Goal: Transaction & Acquisition: Book appointment/travel/reservation

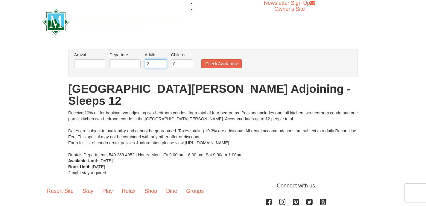
drag, startPoint x: 157, startPoint y: 62, endPoint x: 111, endPoint y: 62, distance: 45.8
click at [114, 62] on ul "Arrival Please format dates MM/DD/YYYY Please format dates MM/DD/YYYY Departure…" at bounding box center [210, 61] width 274 height 19
type input "7"
drag, startPoint x: 175, startPoint y: 64, endPoint x: 158, endPoint y: 65, distance: 17.4
click at [160, 65] on ul "Arrival Please format dates MM/DD/YYYY Please format dates MM/DD/YYYY Departure…" at bounding box center [210, 61] width 274 height 19
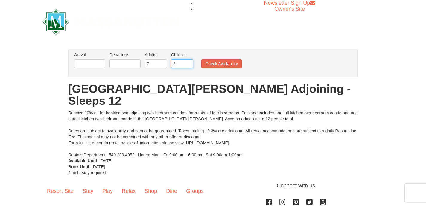
type input "2"
click at [95, 64] on input "text" at bounding box center [89, 63] width 31 height 9
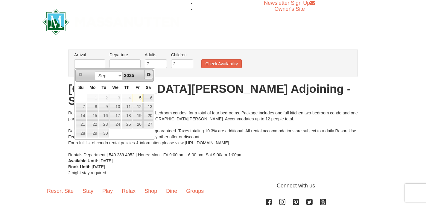
click at [150, 75] on span "Next" at bounding box center [148, 74] width 5 height 5
click at [142, 118] on link "17" at bounding box center [138, 115] width 10 height 8
type input "[DATE]"
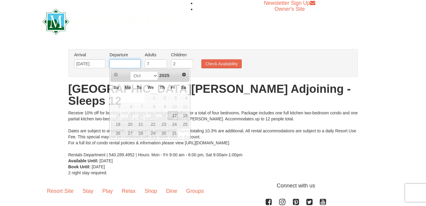
click at [133, 65] on input "text" at bounding box center [125, 63] width 31 height 9
click at [111, 122] on link "19" at bounding box center [116, 124] width 10 height 8
type input "[DATE]"
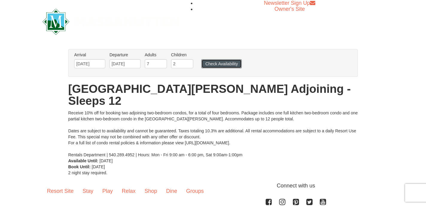
click at [215, 67] on button "Check Availability" at bounding box center [221, 63] width 40 height 9
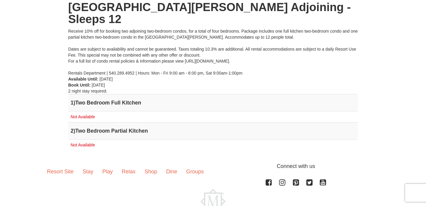
scroll to position [83, 0]
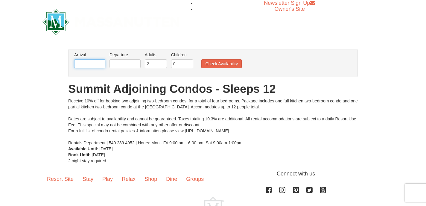
click at [95, 60] on input "text" at bounding box center [89, 63] width 31 height 9
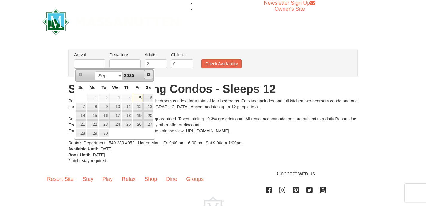
click at [150, 76] on span "Next" at bounding box center [148, 74] width 5 height 5
click at [139, 116] on link "17" at bounding box center [138, 115] width 10 height 8
type input "[DATE]"
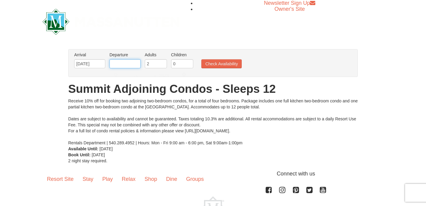
click at [128, 63] on input "text" at bounding box center [125, 63] width 31 height 9
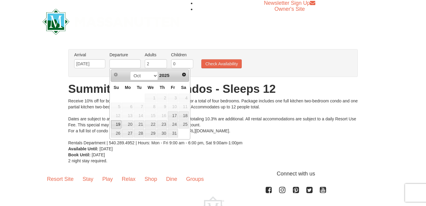
click at [117, 122] on link "19" at bounding box center [116, 124] width 10 height 8
type input "[DATE]"
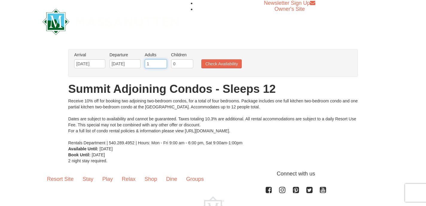
drag, startPoint x: 161, startPoint y: 64, endPoint x: 104, endPoint y: 63, distance: 56.6
click at [104, 63] on ul "Arrival Please format dates MM/DD/YYYY Please format dates MM/DD/YYYY 10/17/202…" at bounding box center [210, 61] width 274 height 19
drag, startPoint x: 153, startPoint y: 66, endPoint x: 121, endPoint y: 66, distance: 32.6
click at [122, 66] on ul "Arrival Please format dates MM/DD/YYYY Please format dates MM/DD/YYYY 10/17/202…" at bounding box center [210, 61] width 274 height 19
click at [164, 86] on h1 "Summit Adjoining Condos - Sleeps 12" at bounding box center [213, 89] width 290 height 12
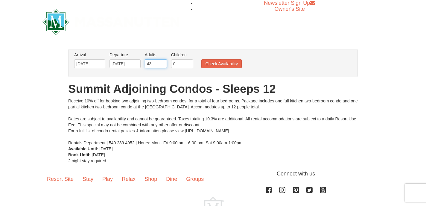
drag, startPoint x: 155, startPoint y: 63, endPoint x: 130, endPoint y: 62, distance: 24.6
click at [130, 62] on ul "Arrival Please format dates MM/DD/YYYY Please format dates MM/DD/YYYY 10/17/202…" at bounding box center [210, 61] width 274 height 19
type input "7"
drag, startPoint x: 179, startPoint y: 63, endPoint x: 170, endPoint y: 63, distance: 9.0
click at [173, 63] on input "0" at bounding box center [182, 63] width 22 height 9
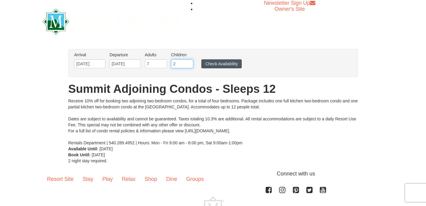
type input "2"
click at [220, 66] on button "Check Availability" at bounding box center [221, 63] width 40 height 9
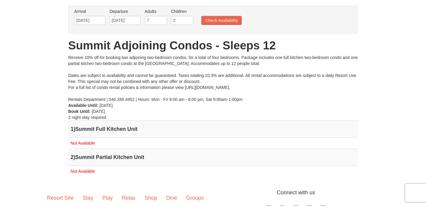
scroll to position [45, 0]
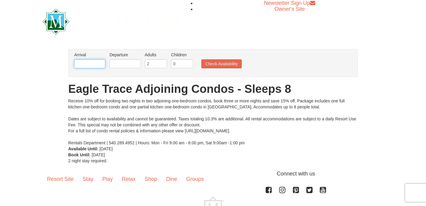
click at [95, 64] on input "text" at bounding box center [89, 63] width 31 height 9
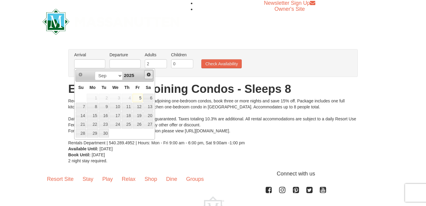
click at [150, 74] on span "Next" at bounding box center [148, 74] width 5 height 5
click at [137, 116] on link "17" at bounding box center [138, 115] width 10 height 8
type input "[DATE]"
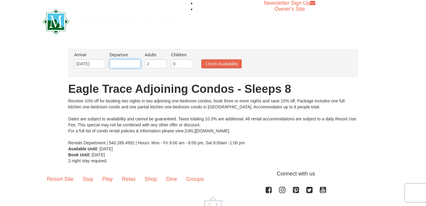
click at [133, 66] on input "text" at bounding box center [125, 63] width 31 height 9
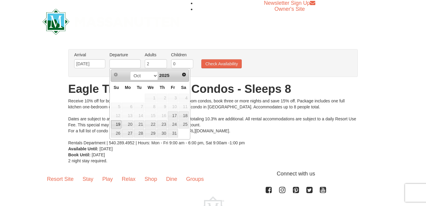
click at [117, 125] on link "19" at bounding box center [116, 124] width 10 height 8
type input "[DATE]"
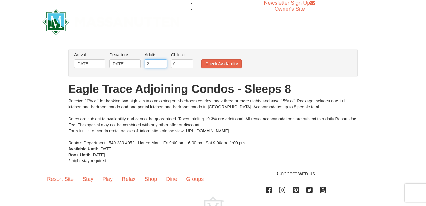
drag, startPoint x: 158, startPoint y: 64, endPoint x: 118, endPoint y: 64, distance: 40.4
click at [118, 64] on ul "Arrival Please format dates MM/DD/YYYY Please format dates MM/DD/YYYY 10/17/202…" at bounding box center [210, 61] width 274 height 19
type input "4"
type input "7"
drag, startPoint x: 180, startPoint y: 62, endPoint x: 155, endPoint y: 62, distance: 24.5
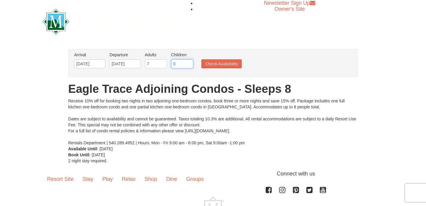
click at [158, 62] on ul "Arrival Please format dates MM/DD/YYYY Please format dates MM/DD/YYYY 10/17/202…" at bounding box center [210, 61] width 274 height 19
type input "2"
click at [222, 61] on button "Check Availability" at bounding box center [221, 63] width 40 height 9
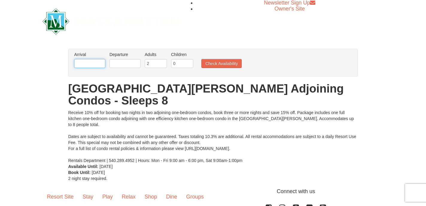
click at [88, 63] on input "text" at bounding box center [89, 63] width 31 height 9
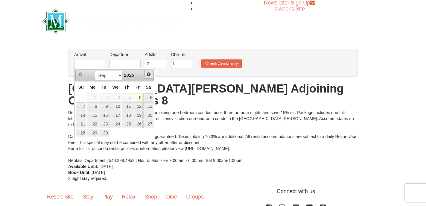
click at [148, 76] on span "Next" at bounding box center [148, 74] width 5 height 5
click at [142, 112] on link "17" at bounding box center [138, 115] width 10 height 8
type input "[DATE]"
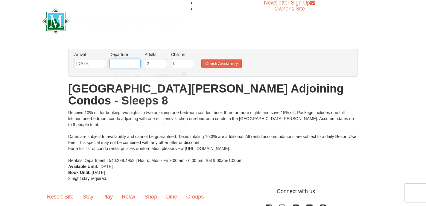
click at [130, 61] on input "text" at bounding box center [125, 63] width 31 height 9
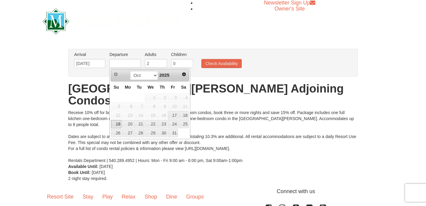
click at [119, 121] on link "19" at bounding box center [116, 124] width 10 height 8
type input "[DATE]"
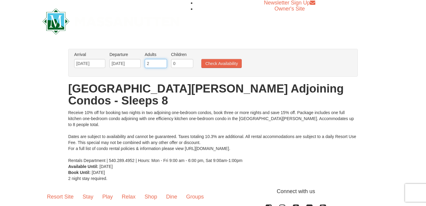
drag, startPoint x: 157, startPoint y: 64, endPoint x: 129, endPoint y: 64, distance: 27.5
click at [129, 64] on ul "Arrival Please format dates MM/DD/YYYY Please format dates MM/DD/YYYY 10/17/202…" at bounding box center [210, 60] width 274 height 19
type input "4"
drag, startPoint x: 180, startPoint y: 63, endPoint x: 163, endPoint y: 63, distance: 16.5
click at [166, 63] on ul "Arrival Please format dates MM/DD/YYYY Please format dates MM/DD/YYYY 10/17/202…" at bounding box center [210, 60] width 274 height 19
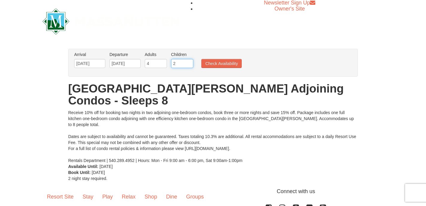
type input "2"
drag, startPoint x: 153, startPoint y: 64, endPoint x: 124, endPoint y: 64, distance: 28.7
click at [124, 64] on ul "Arrival Please format dates MM/DD/YYYY Please format dates MM/DD/YYYY 10/17/202…" at bounding box center [210, 60] width 274 height 19
type input "7"
click at [204, 66] on button "Check Availability" at bounding box center [221, 63] width 40 height 9
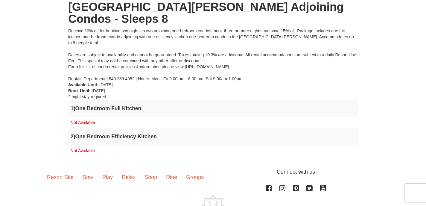
scroll to position [83, 0]
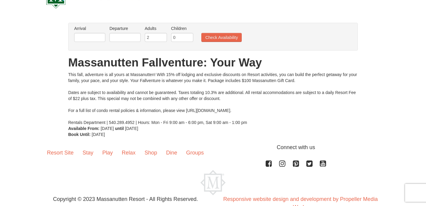
scroll to position [43, 0]
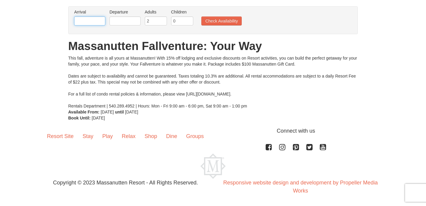
click at [87, 22] on input "text" at bounding box center [89, 20] width 31 height 9
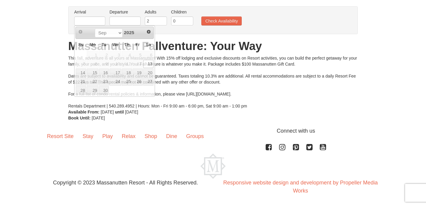
click at [177, 38] on div "From: To: Adults: 2 Children: 0 Change Arrival Please format dates MM/DD/YYYY P…" at bounding box center [213, 63] width 290 height 115
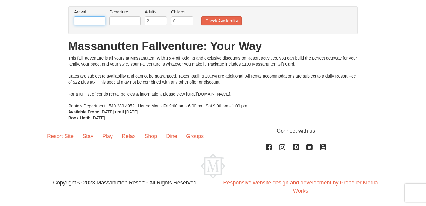
click at [94, 22] on input "text" at bounding box center [89, 20] width 31 height 9
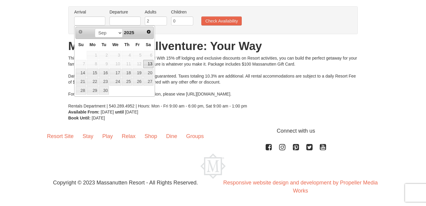
click at [134, 34] on span "2025" at bounding box center [129, 32] width 10 height 5
click at [149, 32] on span "Next" at bounding box center [148, 31] width 5 height 5
click at [142, 70] on link "17" at bounding box center [138, 73] width 10 height 8
type input "[DATE]"
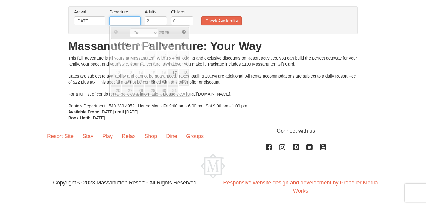
click at [119, 21] on input "text" at bounding box center [125, 20] width 31 height 9
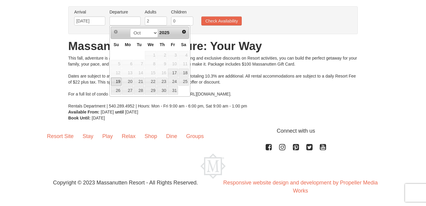
click at [117, 79] on link "19" at bounding box center [116, 82] width 10 height 8
type input "[DATE]"
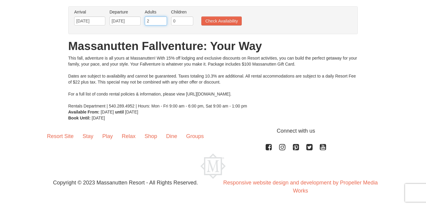
drag, startPoint x: 151, startPoint y: 19, endPoint x: 108, endPoint y: 17, distance: 42.9
click at [108, 17] on ul "Arrival Please format dates MM/DD/YYYY Please format dates MM/DD/YYYY 10/17/202…" at bounding box center [210, 18] width 274 height 19
type input "7"
drag, startPoint x: 174, startPoint y: 21, endPoint x: 158, endPoint y: 21, distance: 15.9
click at [160, 21] on ul "Arrival Please format dates MM/DD/YYYY Please format dates MM/DD/YYYY 10/17/202…" at bounding box center [210, 18] width 274 height 19
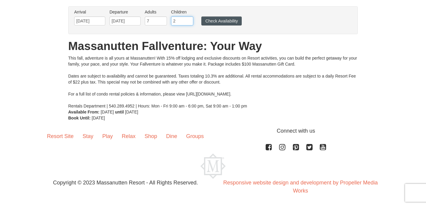
type input "2"
click at [210, 17] on button "Check Availability" at bounding box center [221, 20] width 40 height 9
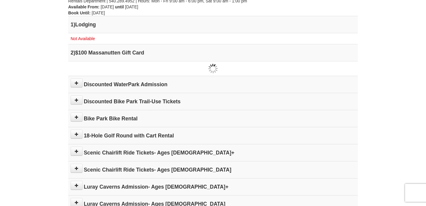
scroll to position [149, 0]
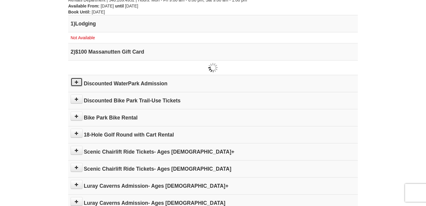
click at [76, 80] on icon at bounding box center [77, 82] width 4 height 4
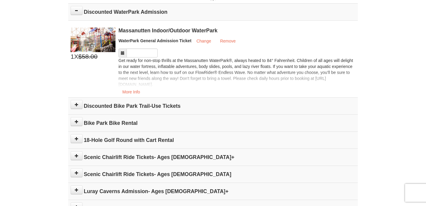
click at [76, 80] on div "1 X $58.00 $46.00 Massanutten Indoor/Outdoor WaterPark Add" at bounding box center [213, 61] width 285 height 67
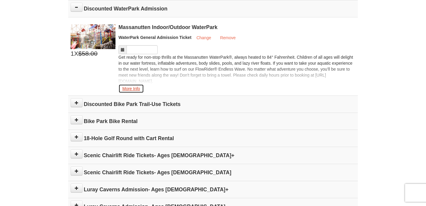
click at [135, 89] on button "More Info" at bounding box center [131, 88] width 25 height 9
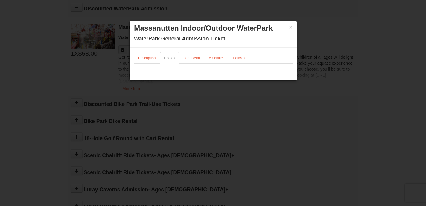
click at [293, 23] on div "× Massanutten Indoor/Outdoor WaterPark WaterPark General Admission Ticket" at bounding box center [214, 34] width 168 height 27
click at [291, 28] on button "×" at bounding box center [291, 27] width 4 height 6
